Goal: Task Accomplishment & Management: Manage account settings

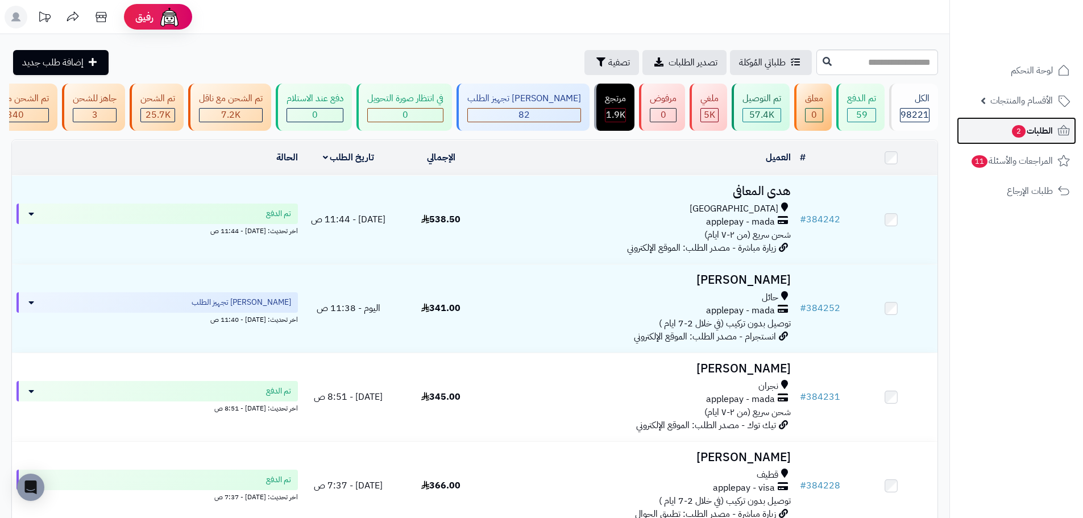
click at [1034, 123] on span "الطلبات 2" at bounding box center [1032, 131] width 42 height 16
click at [1045, 125] on span "الطلبات 2" at bounding box center [1032, 131] width 42 height 16
click at [992, 90] on link "الأقسام والمنتجات" at bounding box center [1016, 100] width 119 height 27
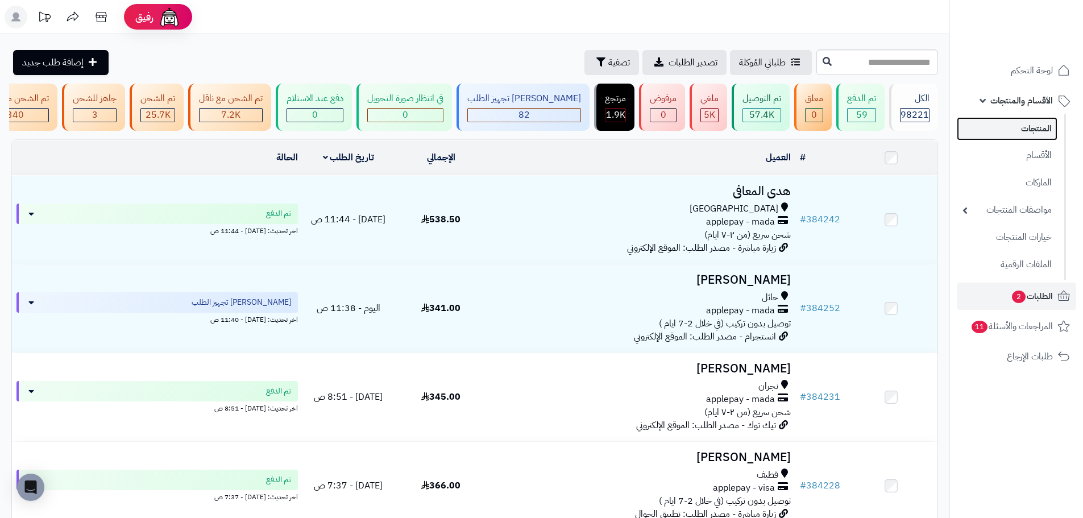
click at [1002, 129] on link "المنتجات" at bounding box center [1007, 128] width 101 height 23
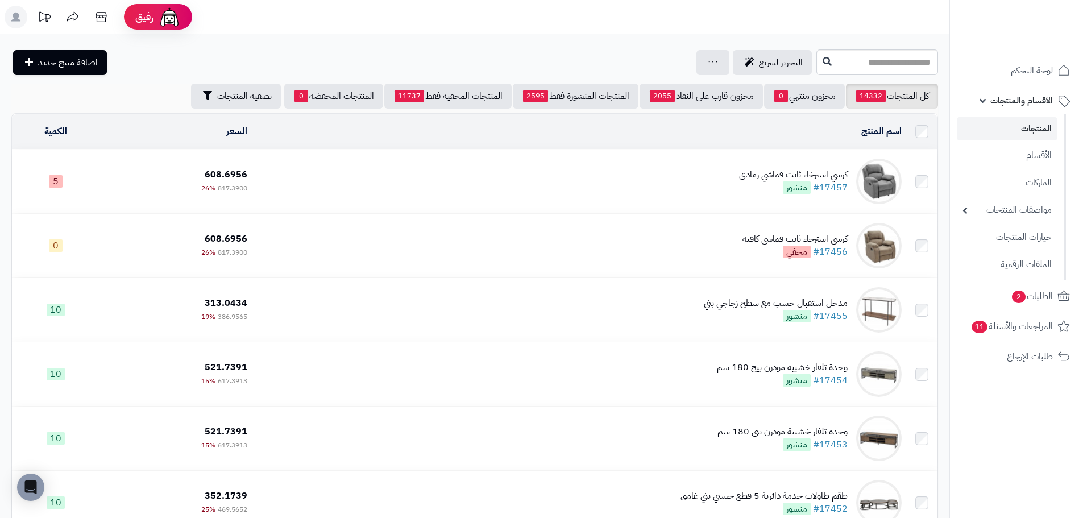
click at [773, 179] on div "كرسي استرخاء ثابت قماشي رمادي" at bounding box center [793, 174] width 109 height 13
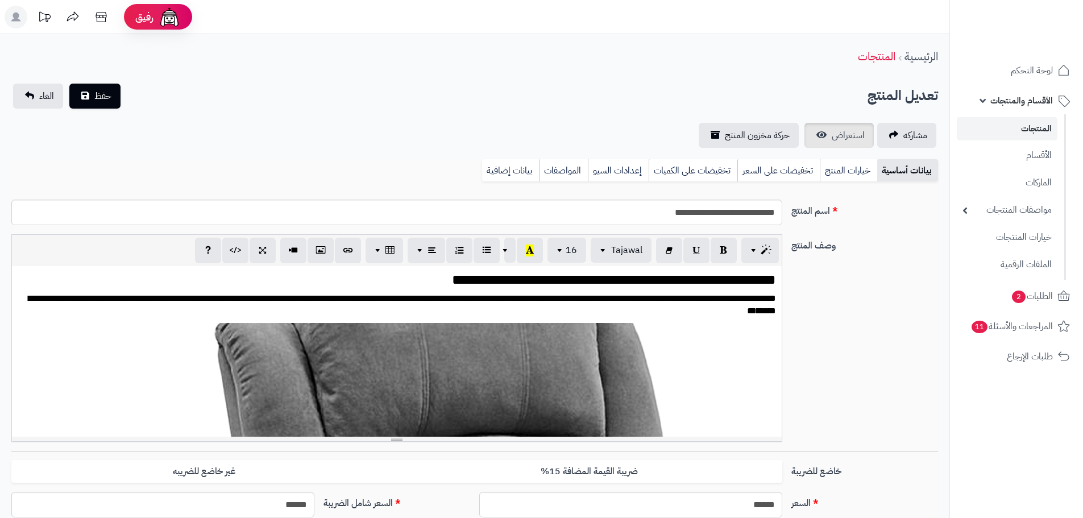
scroll to position [1615, 0]
click at [835, 142] on span "استعراض" at bounding box center [848, 136] width 33 height 14
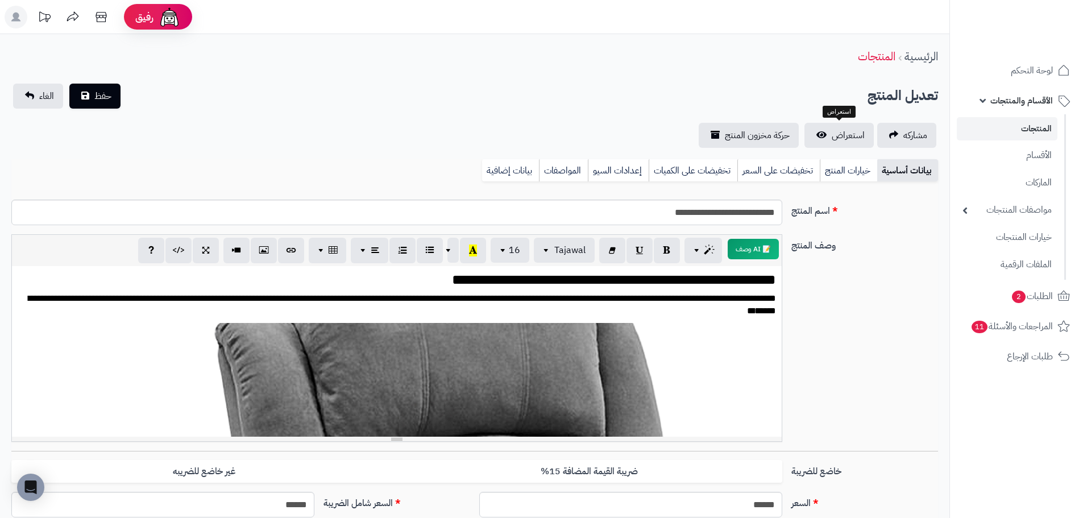
click at [1025, 126] on link "المنتجات" at bounding box center [1007, 128] width 101 height 23
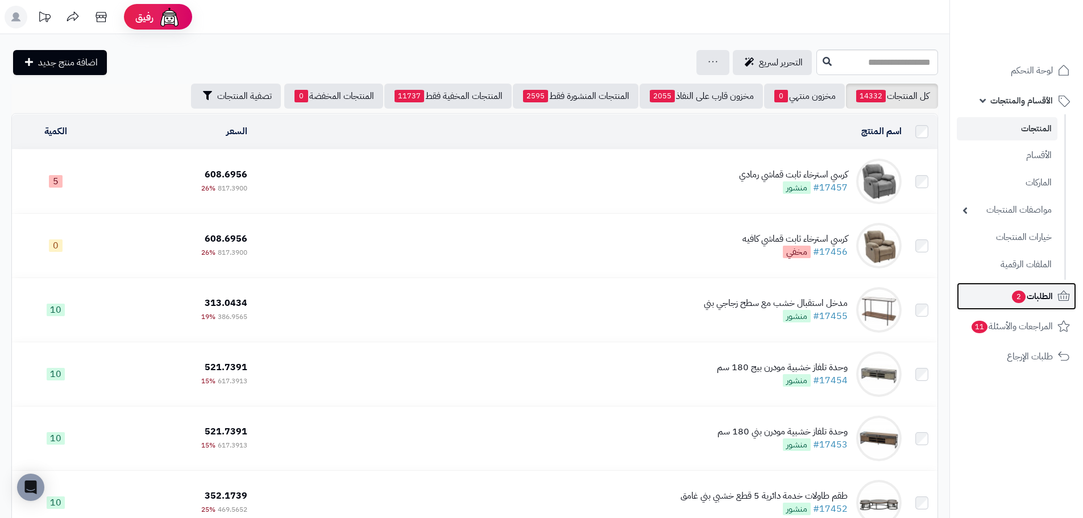
click at [1027, 303] on span "الطلبات 2" at bounding box center [1032, 296] width 42 height 16
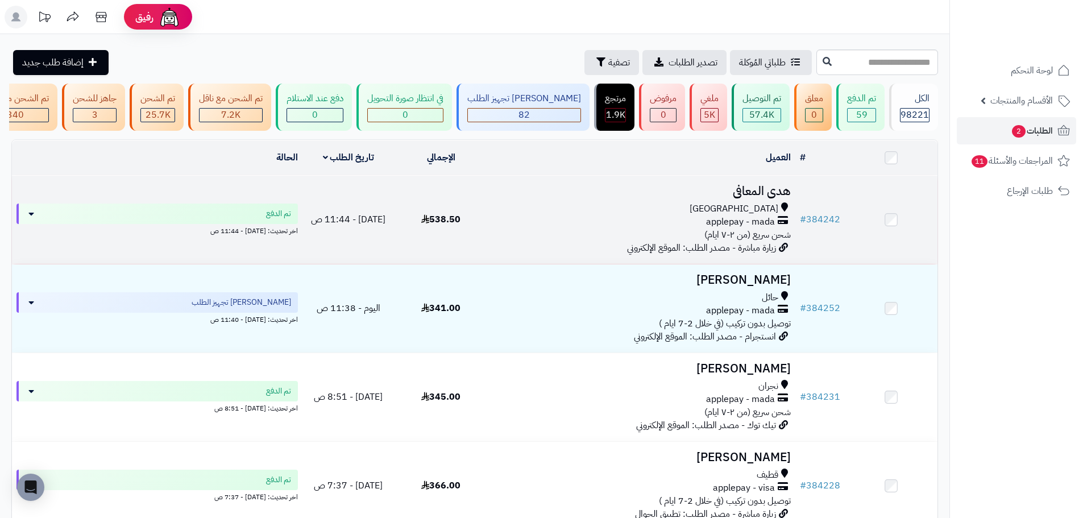
click at [380, 226] on span "اليوم - 11:44 ص" at bounding box center [348, 220] width 75 height 14
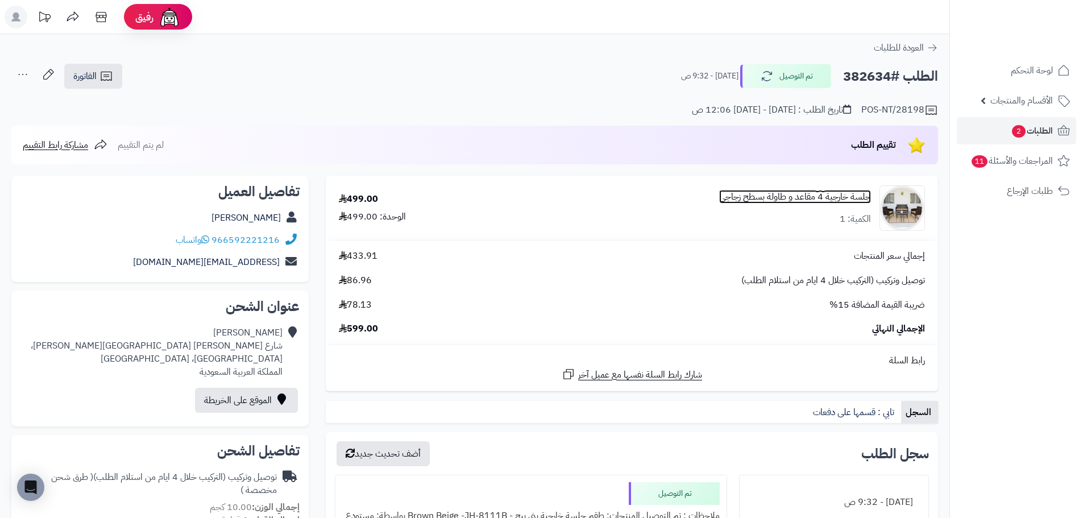
click at [814, 198] on link "جلسة خارجية 4 مقاعد و طاولة بسطح زجاجي" at bounding box center [795, 197] width 152 height 13
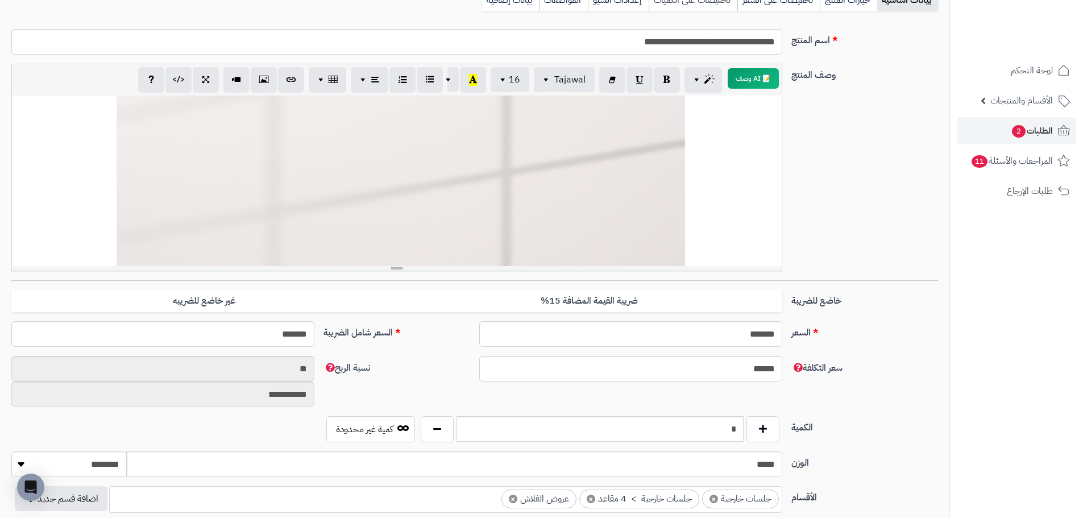
scroll to position [57, 0]
click at [1057, 129] on link "الطلبات 2" at bounding box center [1016, 130] width 119 height 27
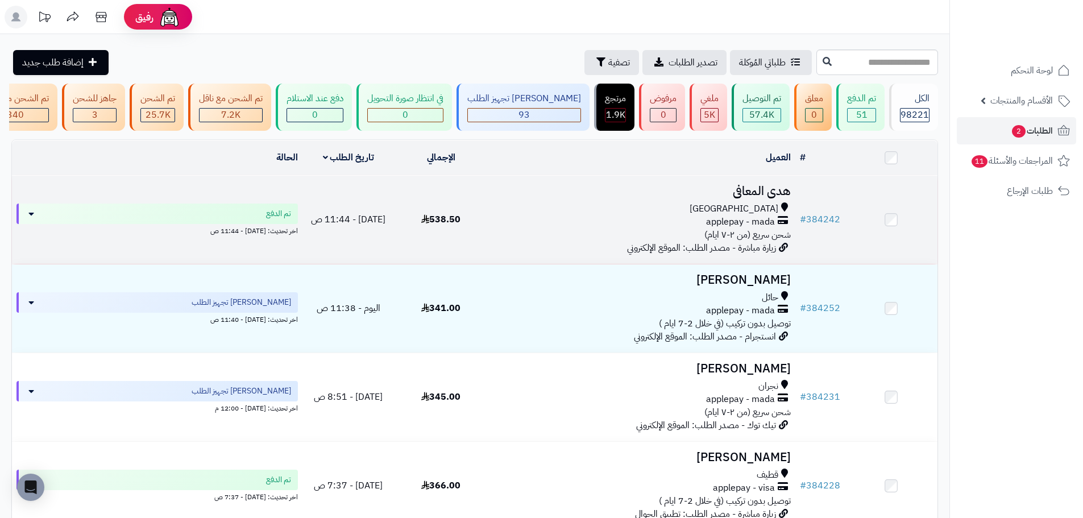
click at [710, 237] on span "شحن سريع (من ٢-٧ ايام)" at bounding box center [748, 235] width 86 height 14
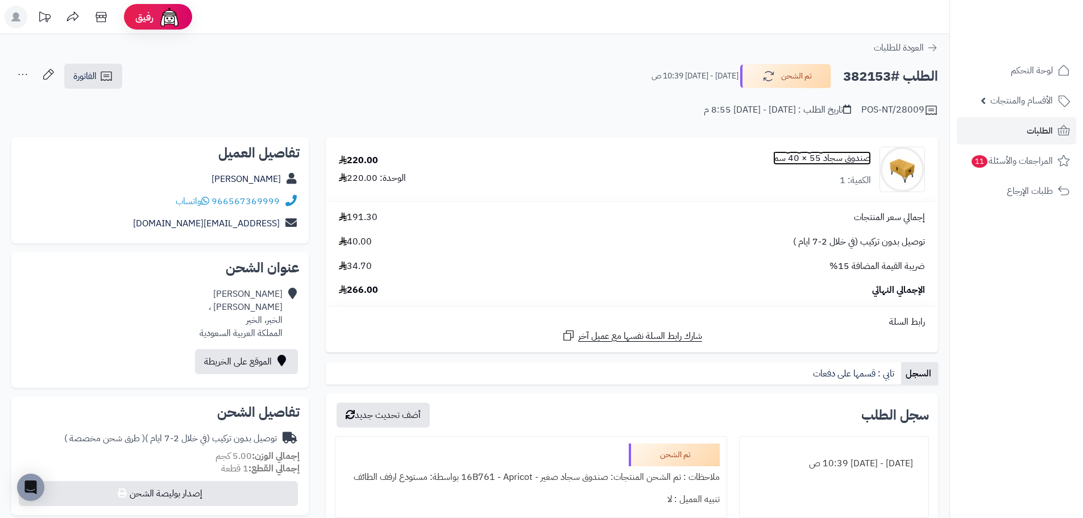
click at [821, 161] on link "صندوق سجاد 55 × 40 سم" at bounding box center [822, 158] width 98 height 13
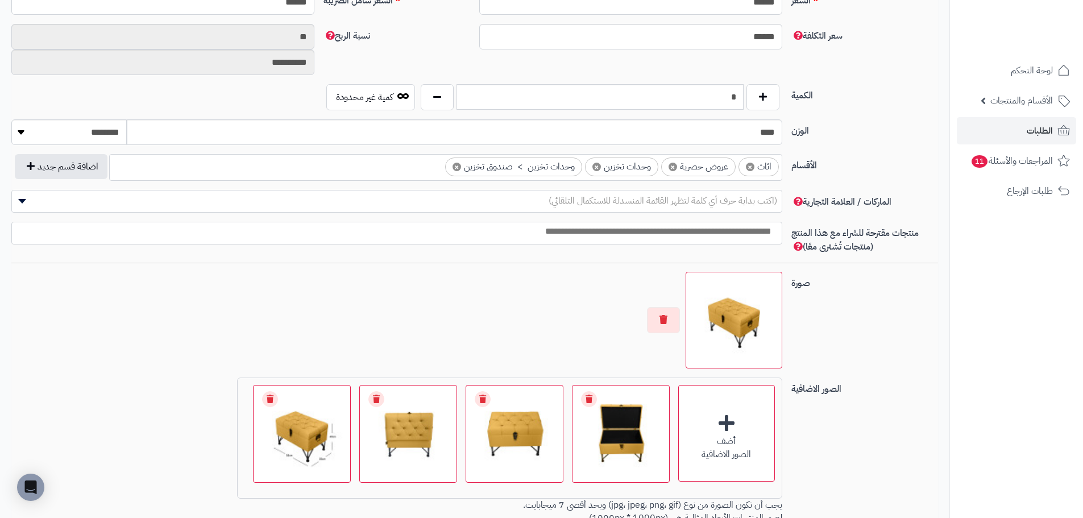
scroll to position [569, 0]
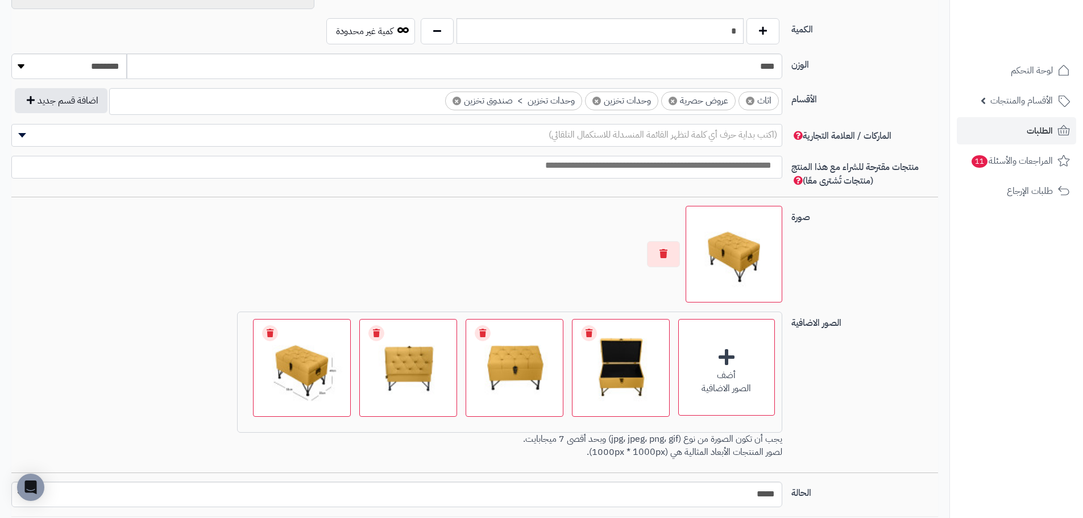
click at [730, 265] on img at bounding box center [734, 254] width 86 height 86
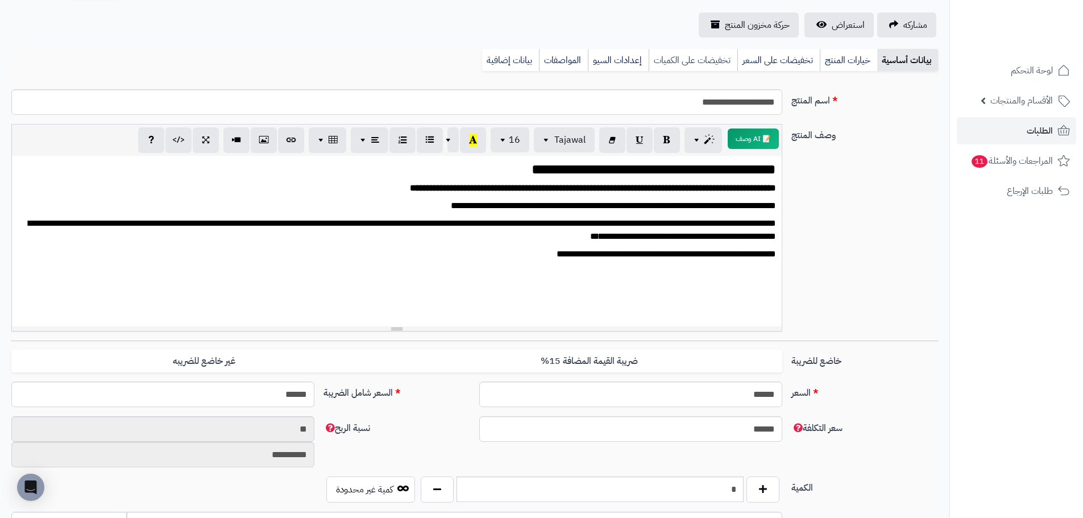
scroll to position [0, 0]
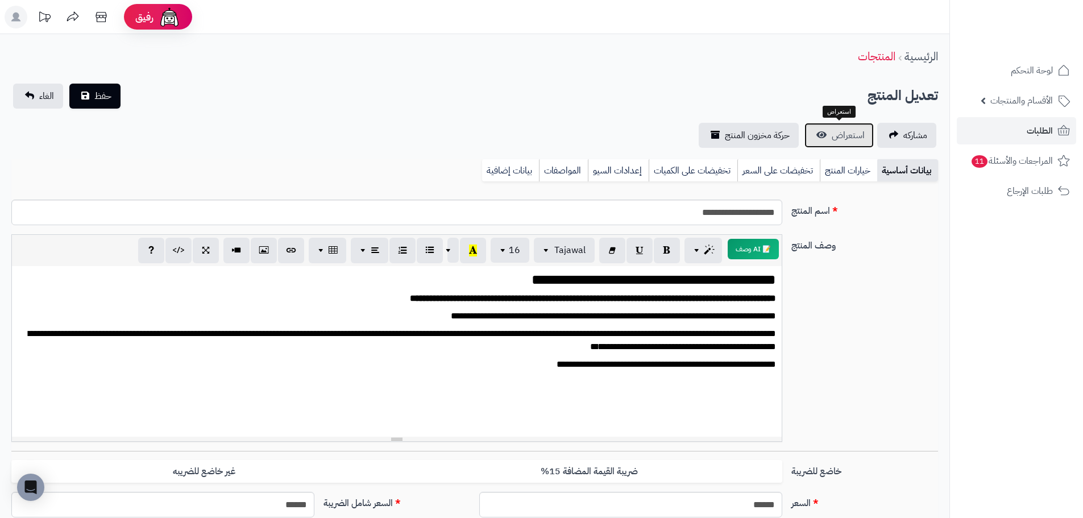
click at [843, 137] on span "استعراض" at bounding box center [848, 136] width 33 height 14
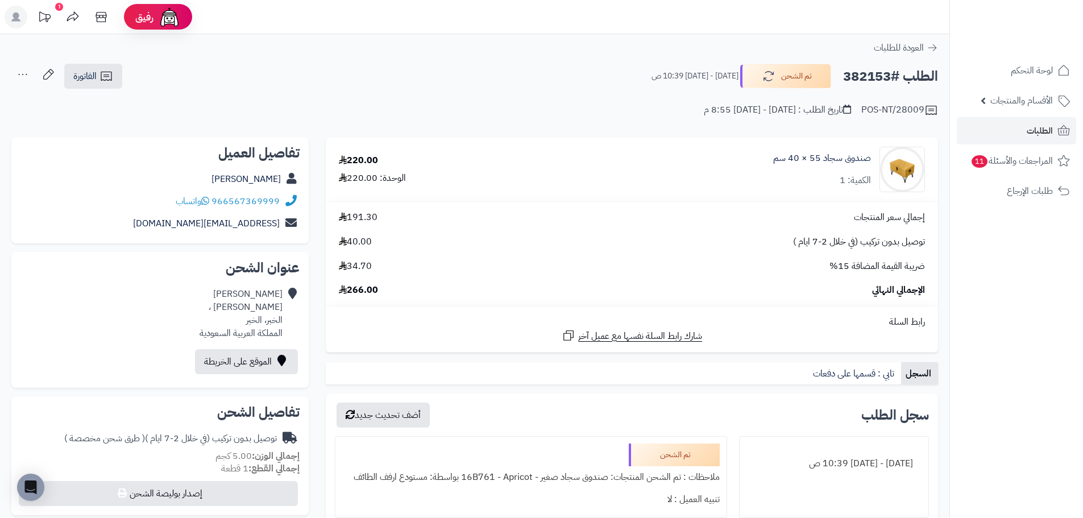
click at [875, 77] on h2 "الطلب #382153" at bounding box center [890, 76] width 95 height 23
copy h2 "382153"
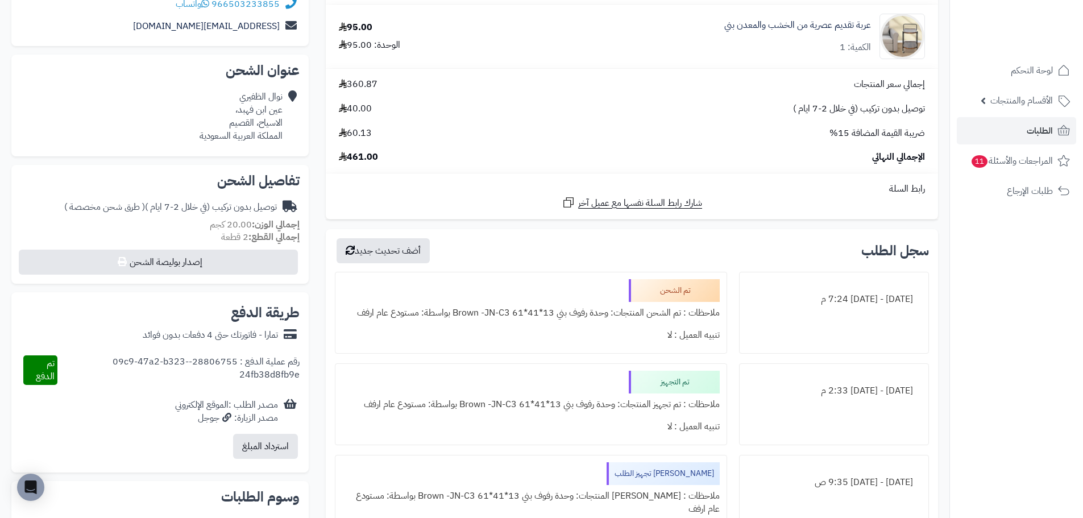
scroll to position [227, 0]
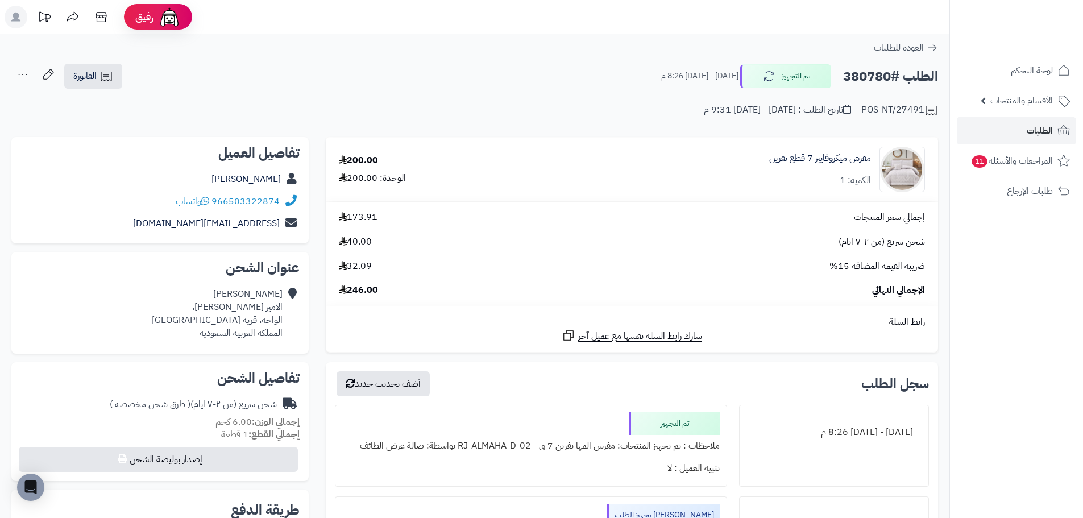
click at [867, 77] on h2 "الطلب #380780" at bounding box center [890, 76] width 95 height 23
copy h2 "380780"
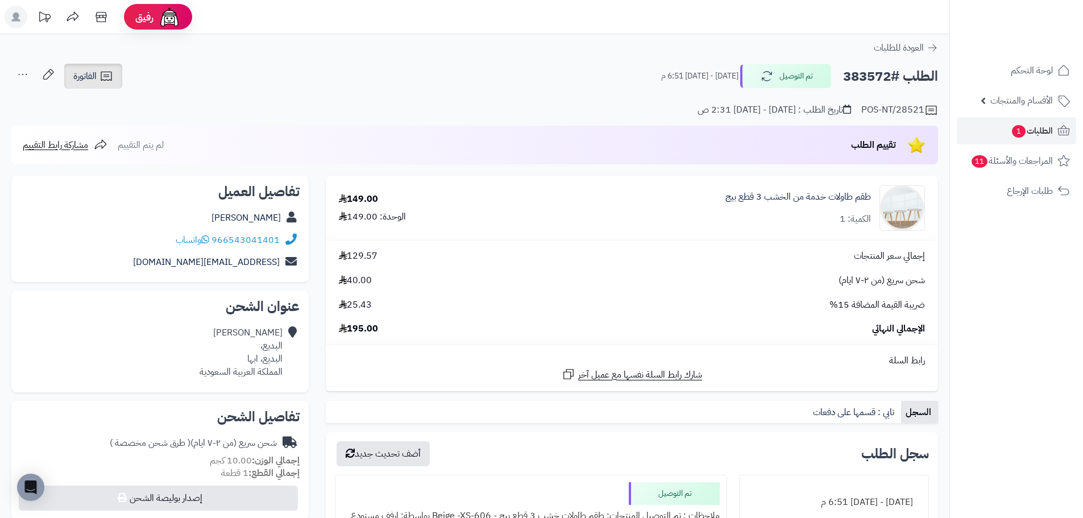
click at [103, 72] on icon at bounding box center [106, 76] width 11 height 9
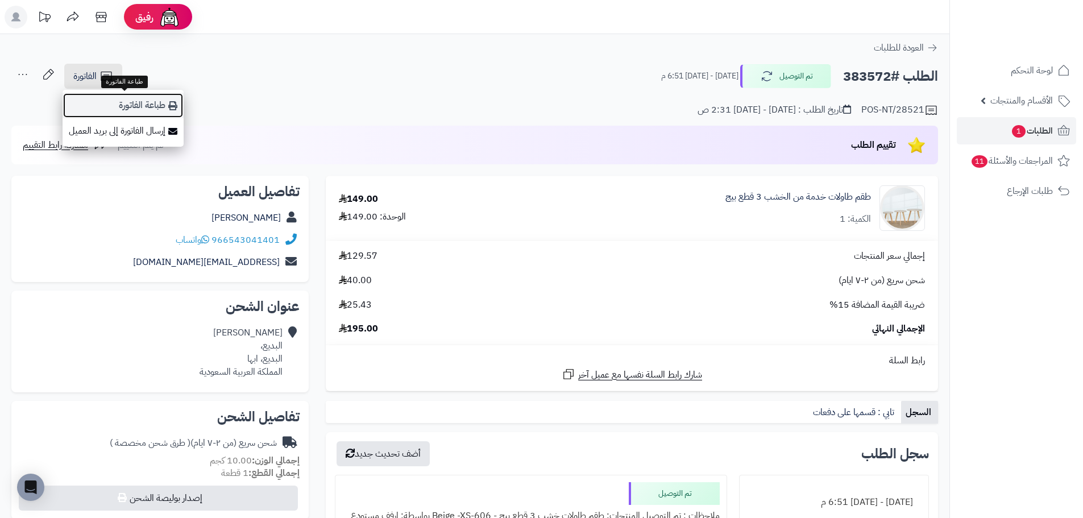
click at [151, 108] on link "طباعة الفاتورة" at bounding box center [123, 106] width 121 height 26
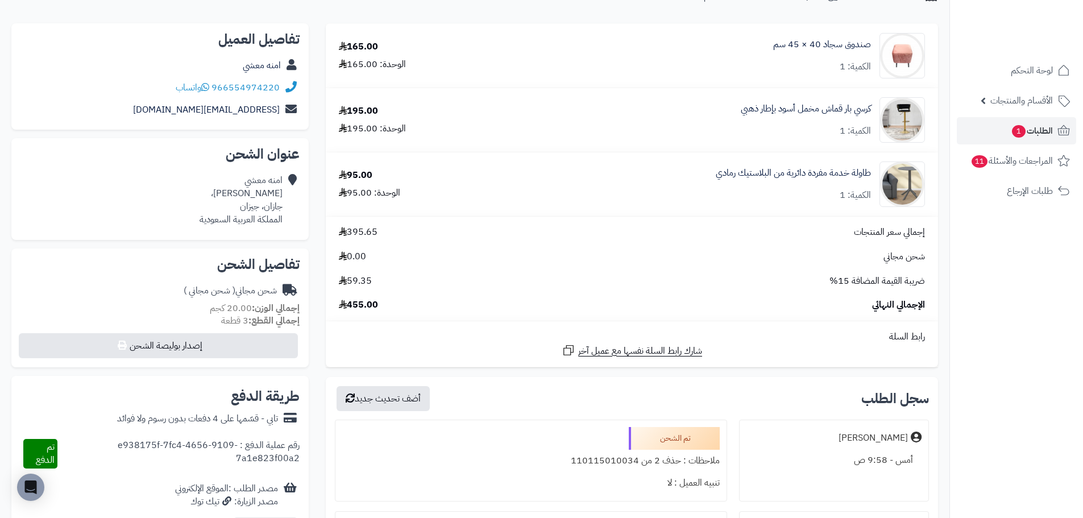
scroll to position [114, 0]
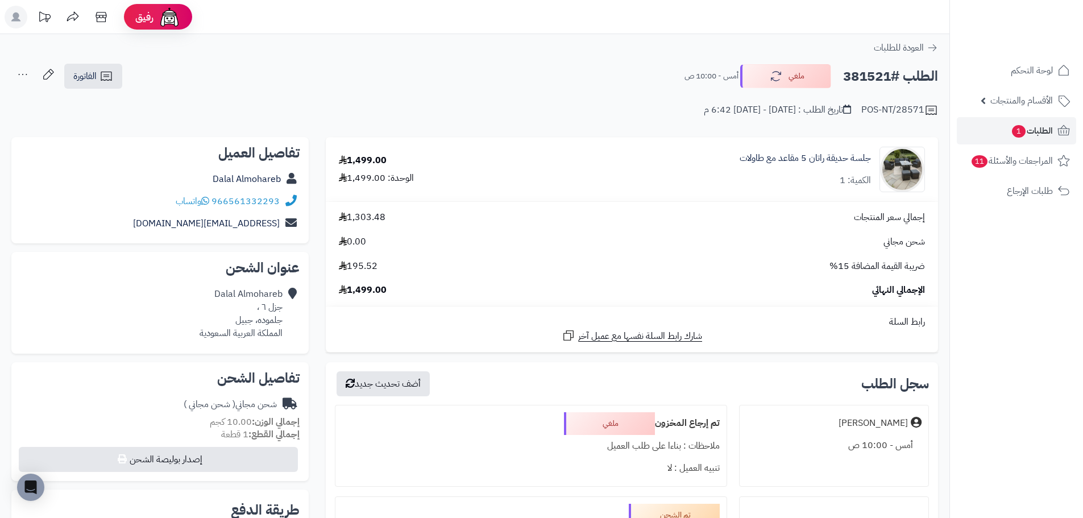
click at [864, 76] on h2 "الطلب #381521" at bounding box center [890, 76] width 95 height 23
copy h2 "381521"
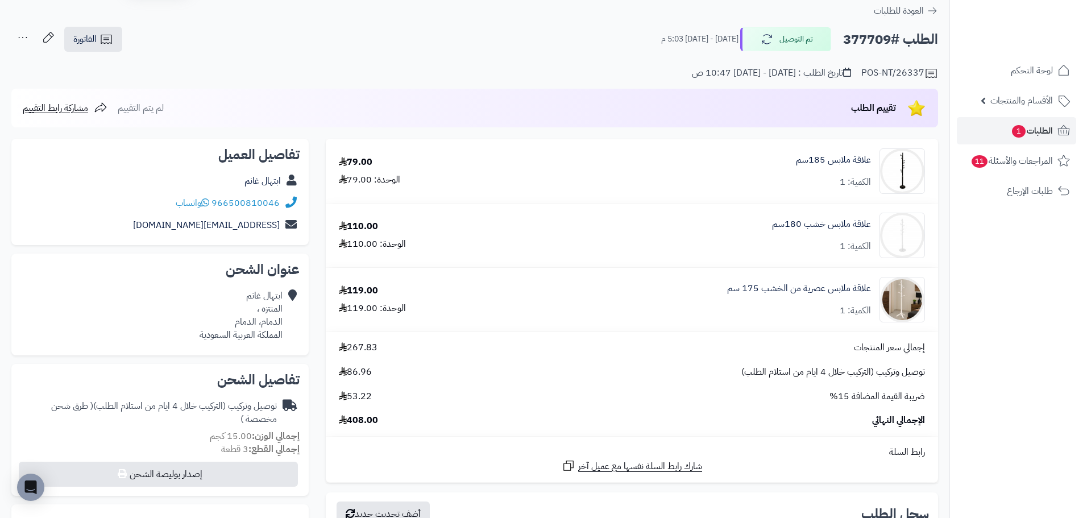
scroll to position [57, 0]
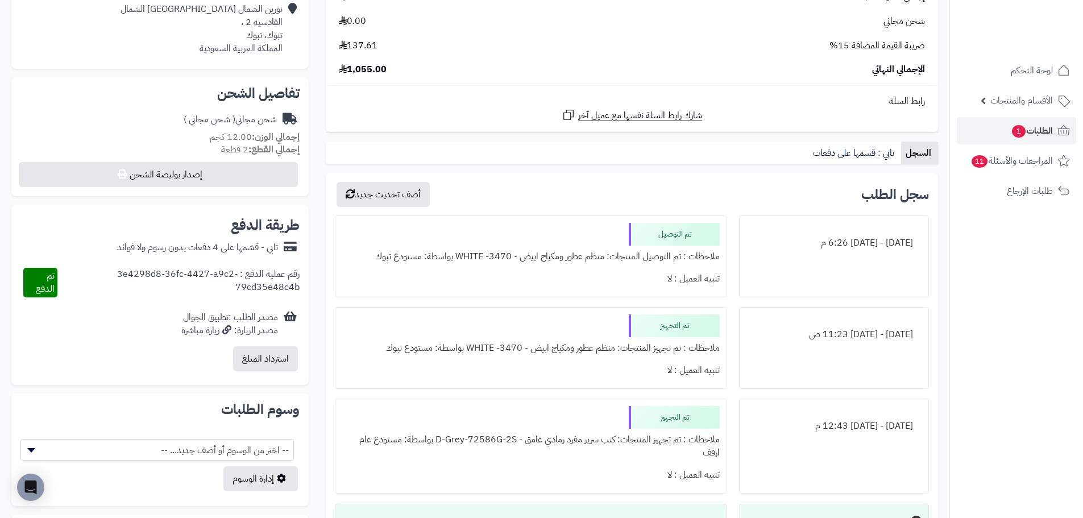
scroll to position [318, 0]
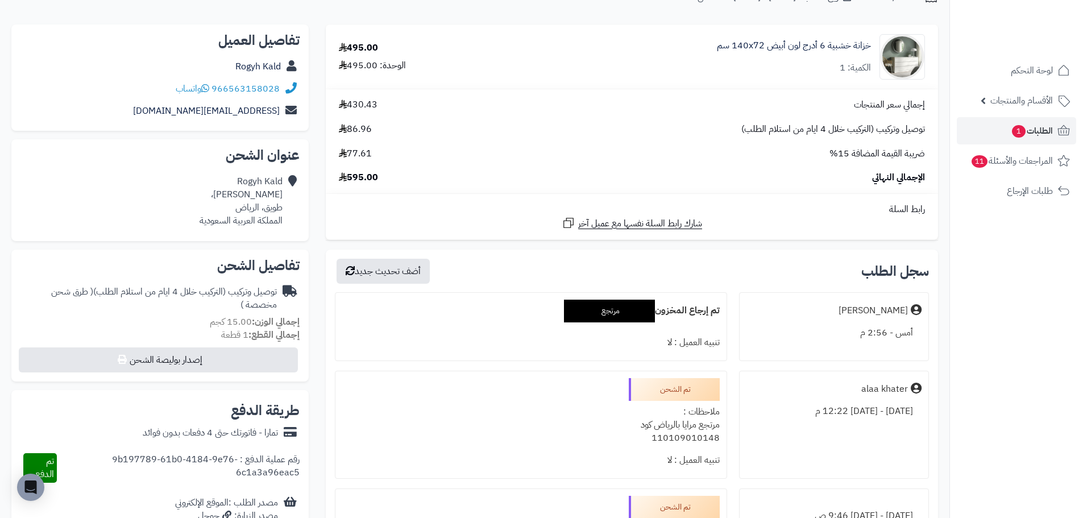
scroll to position [114, 0]
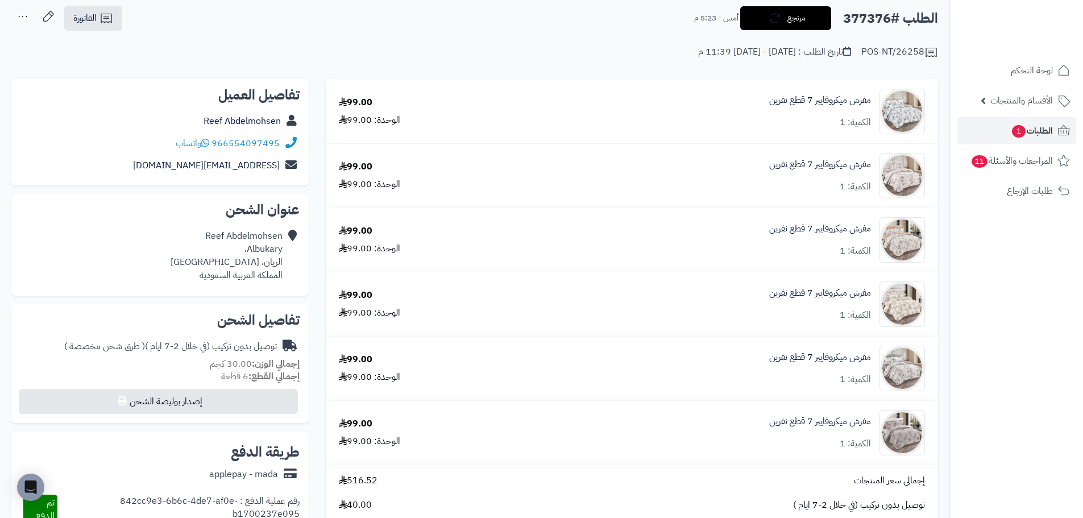
scroll to position [57, 0]
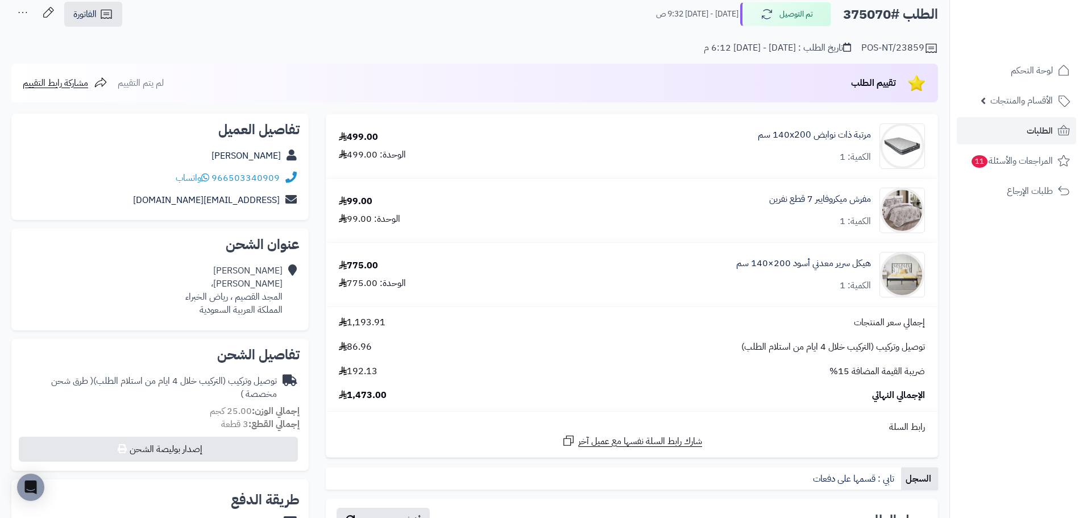
scroll to position [57, 0]
